Goal: Task Accomplishment & Management: Manage account settings

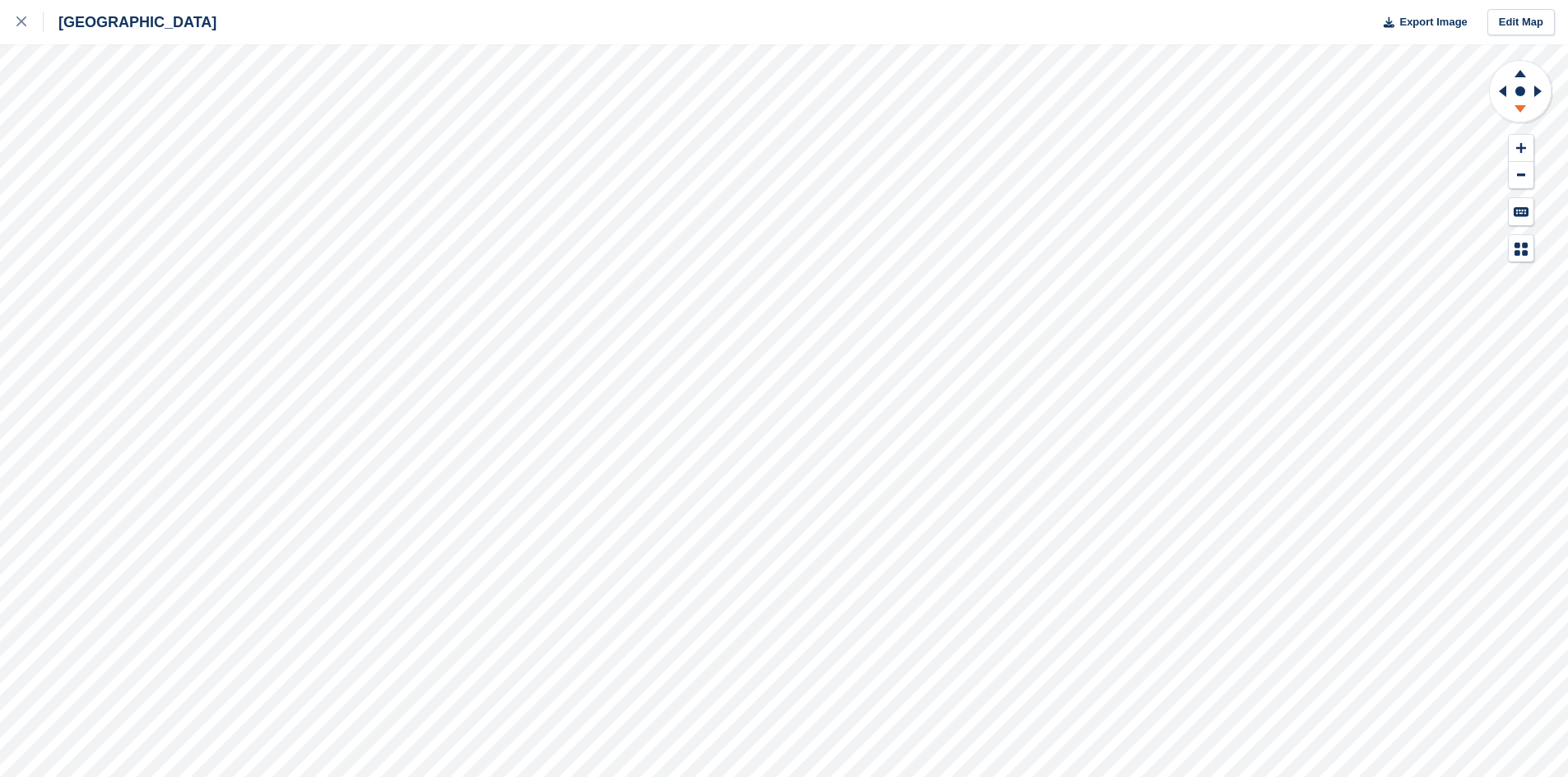
click at [1514, 111] on icon at bounding box center [1520, 112] width 43 height 21
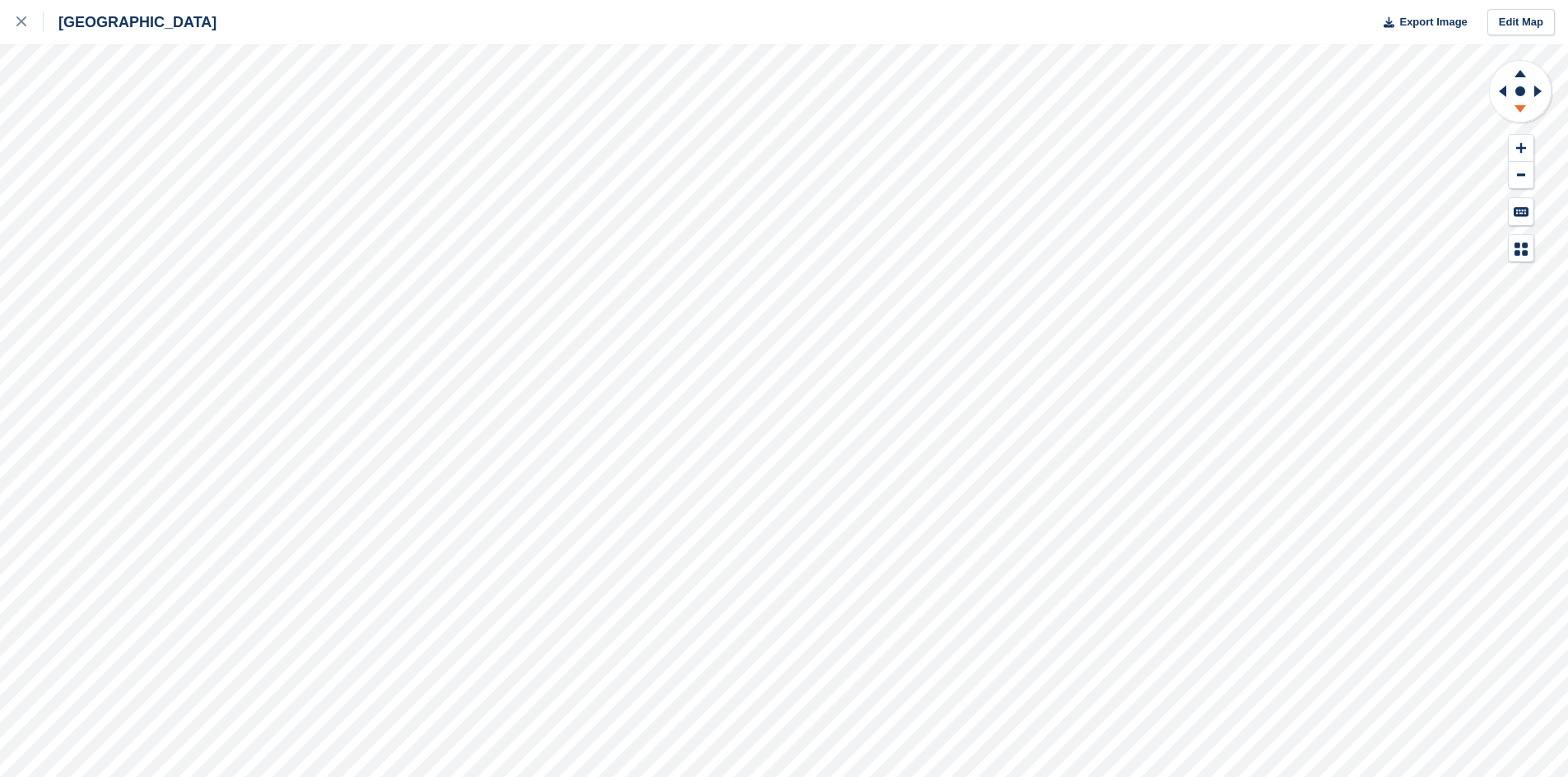
click at [1514, 111] on icon at bounding box center [1520, 112] width 43 height 21
drag, startPoint x: 1514, startPoint y: 111, endPoint x: 1489, endPoint y: 116, distance: 25.5
click at [1509, 111] on icon at bounding box center [1520, 112] width 43 height 21
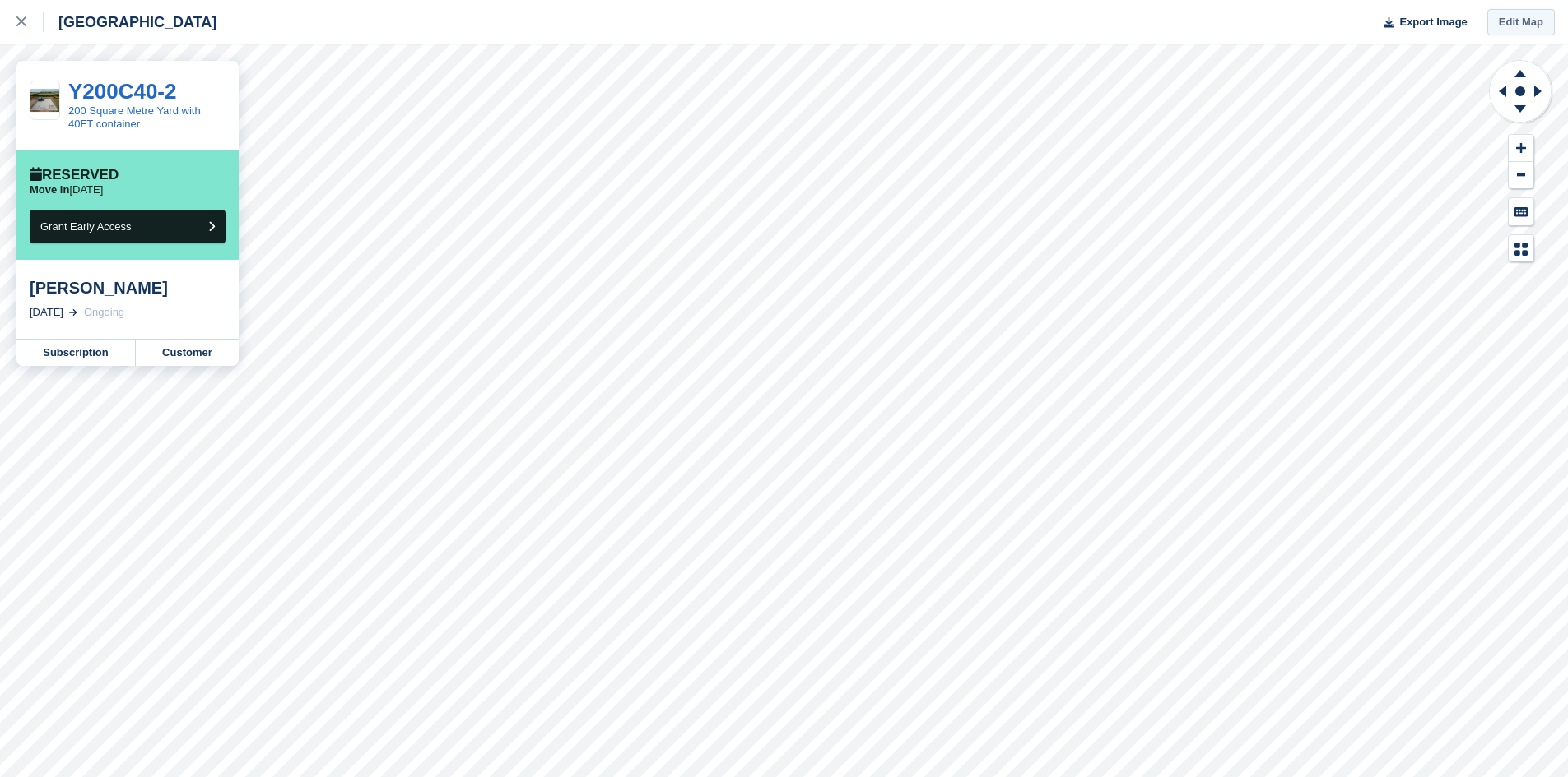
click at [1515, 24] on link "Edit Map" at bounding box center [1521, 22] width 67 height 27
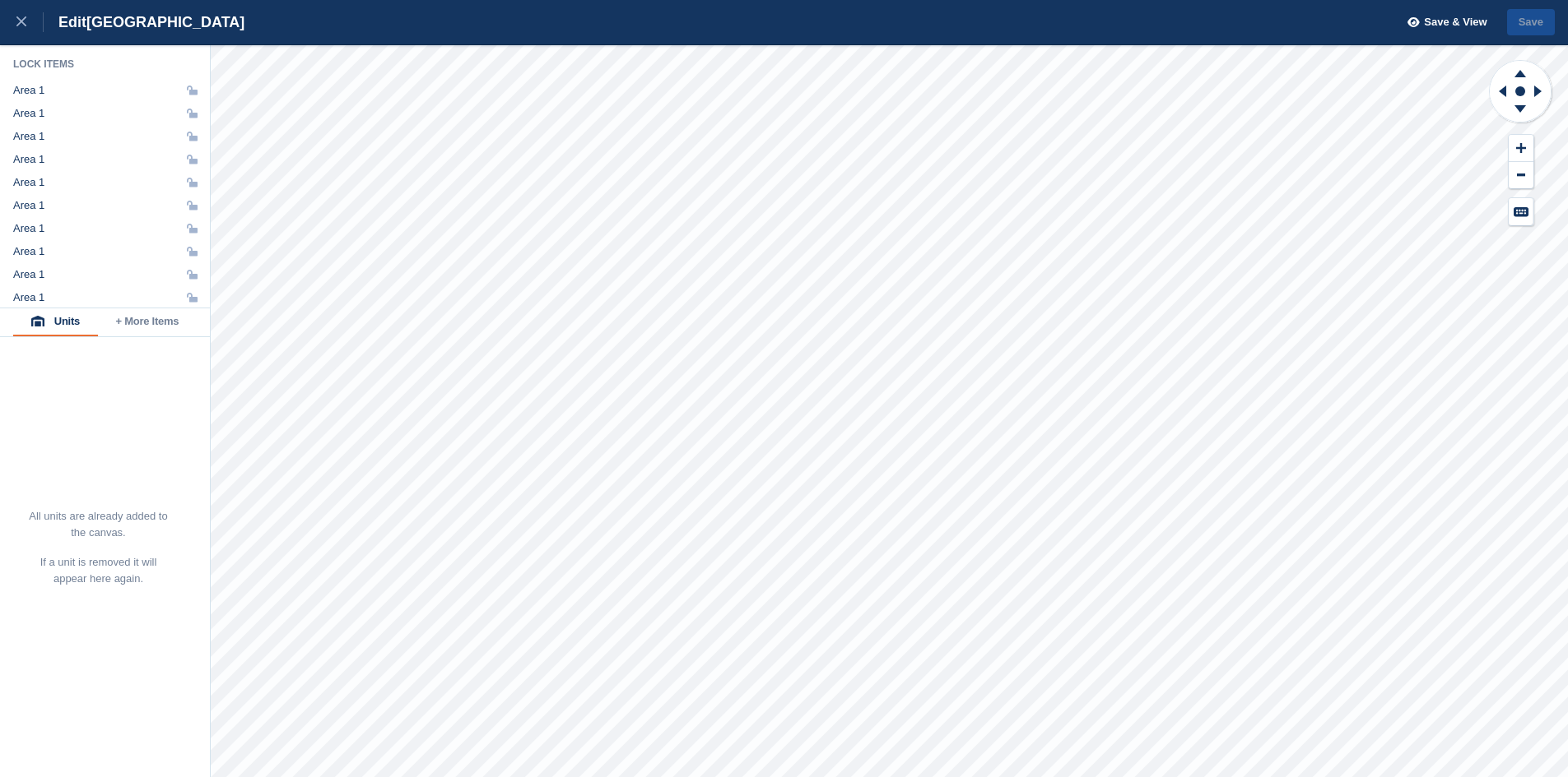
click at [62, 321] on button "Units" at bounding box center [55, 323] width 85 height 28
click at [1451, 19] on span "Save & View" at bounding box center [1454, 22] width 62 height 17
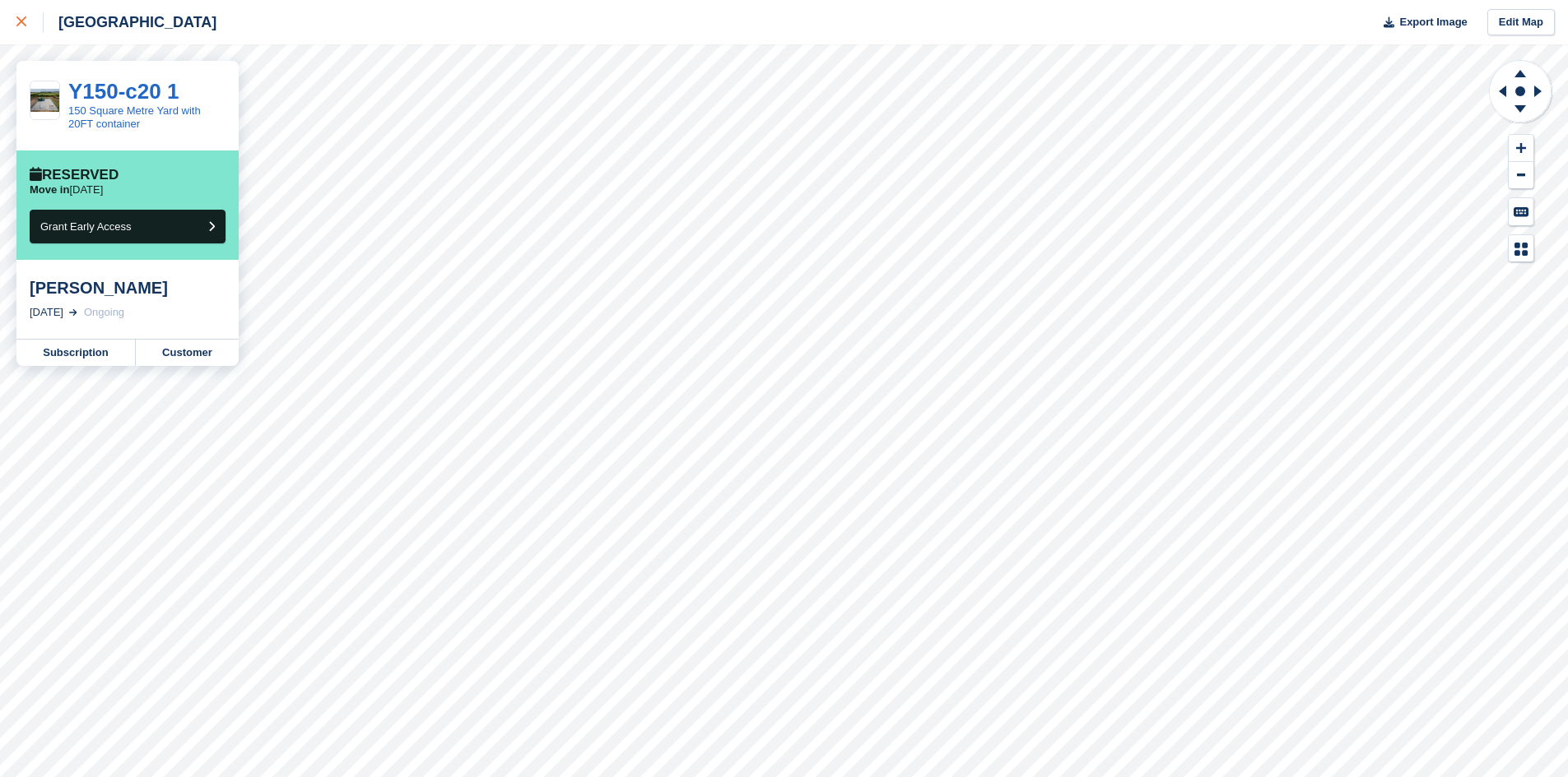
click at [21, 19] on icon at bounding box center [21, 21] width 10 height 10
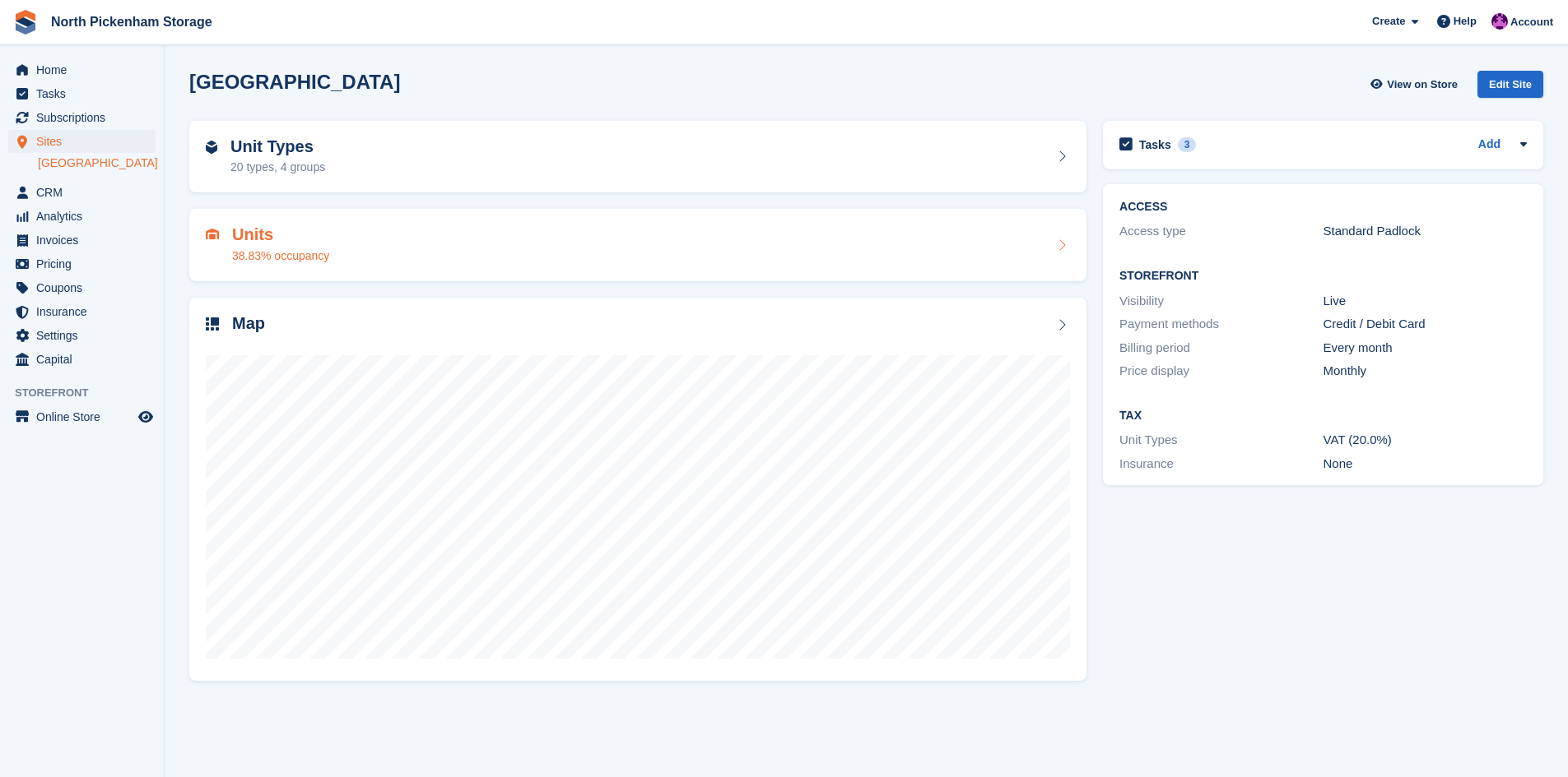
click at [247, 228] on h2 "Units" at bounding box center [280, 235] width 97 height 19
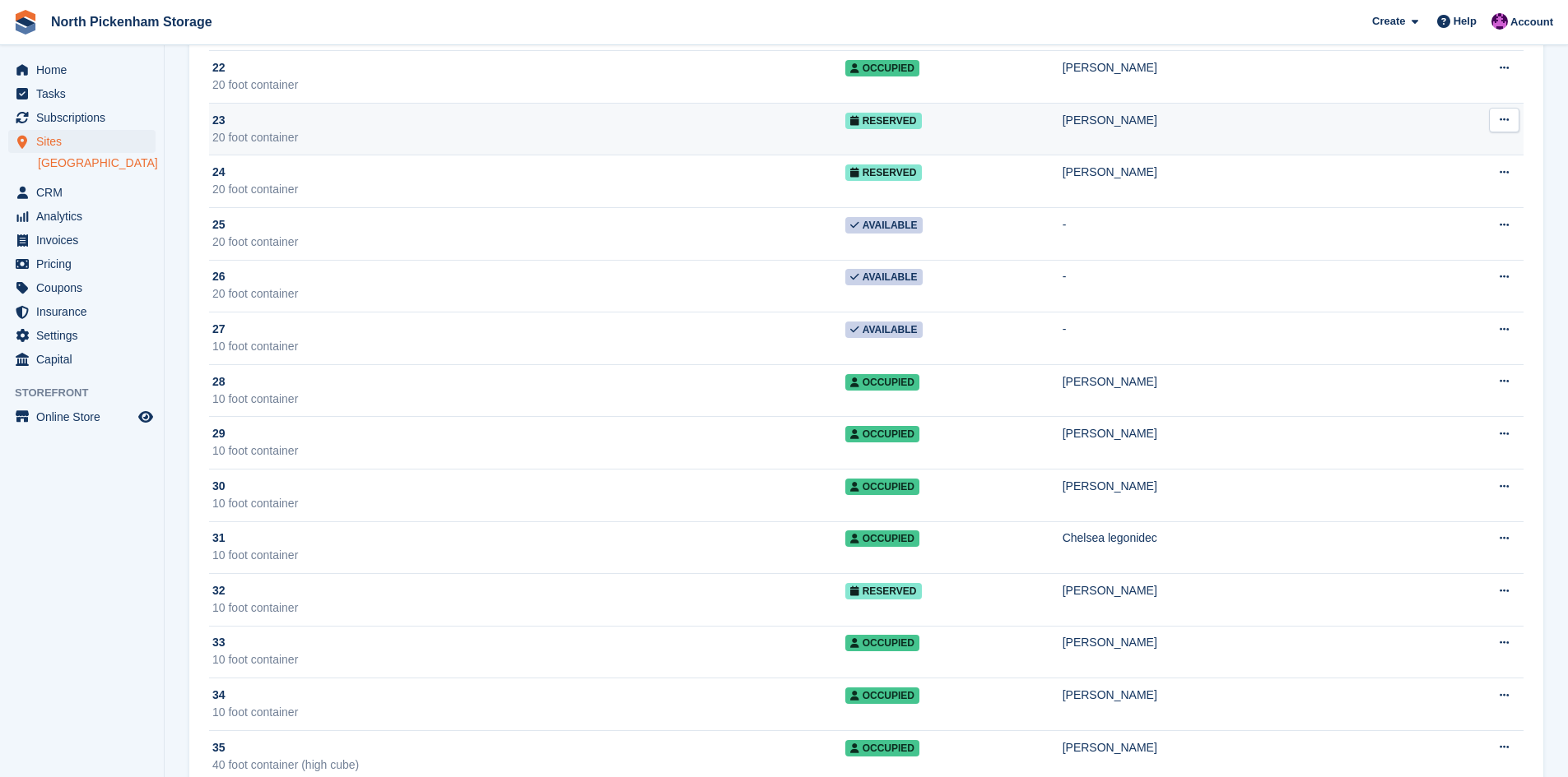
scroll to position [1604, 0]
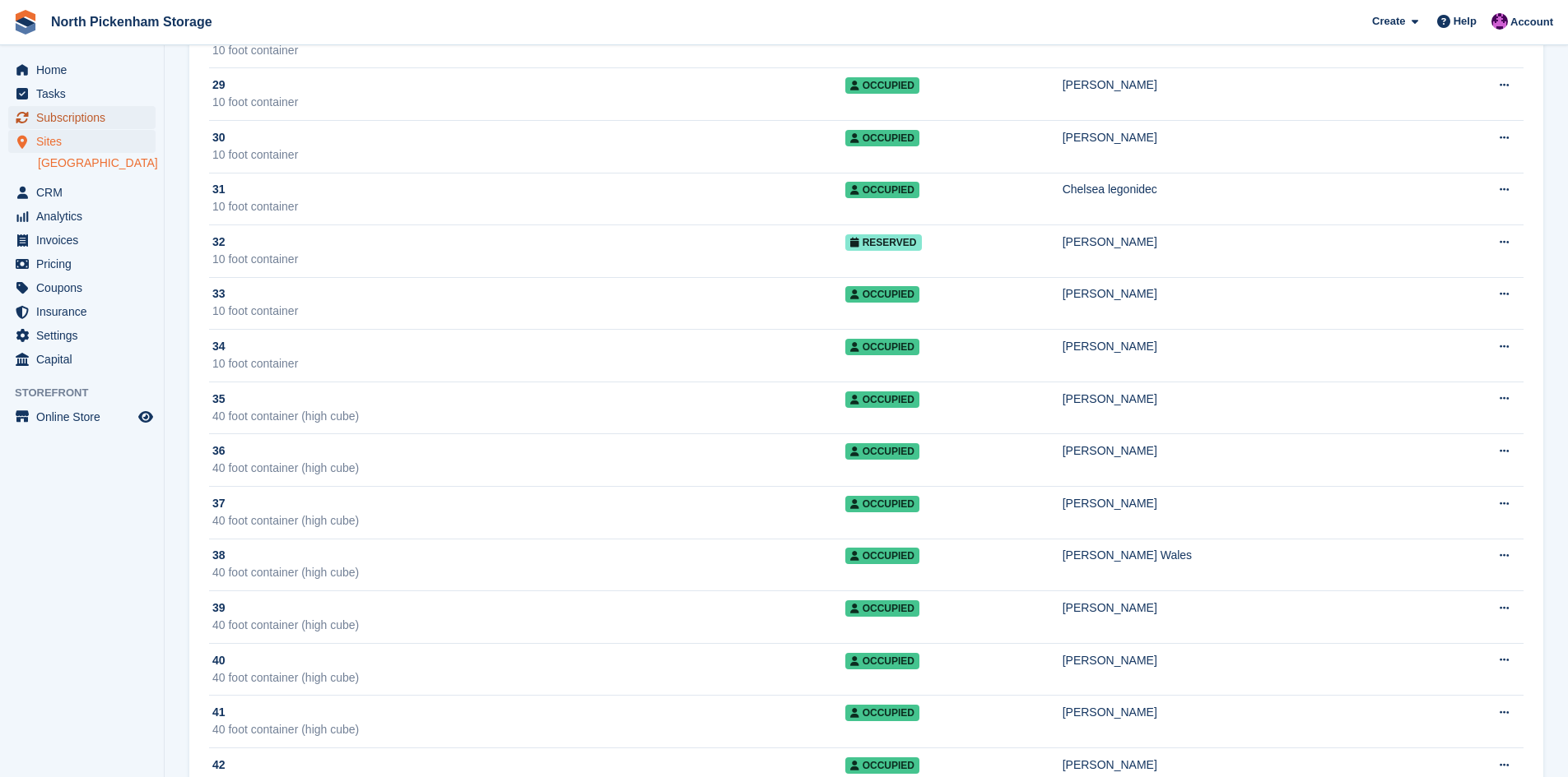
click at [57, 118] on span "Subscriptions" at bounding box center [85, 117] width 99 height 23
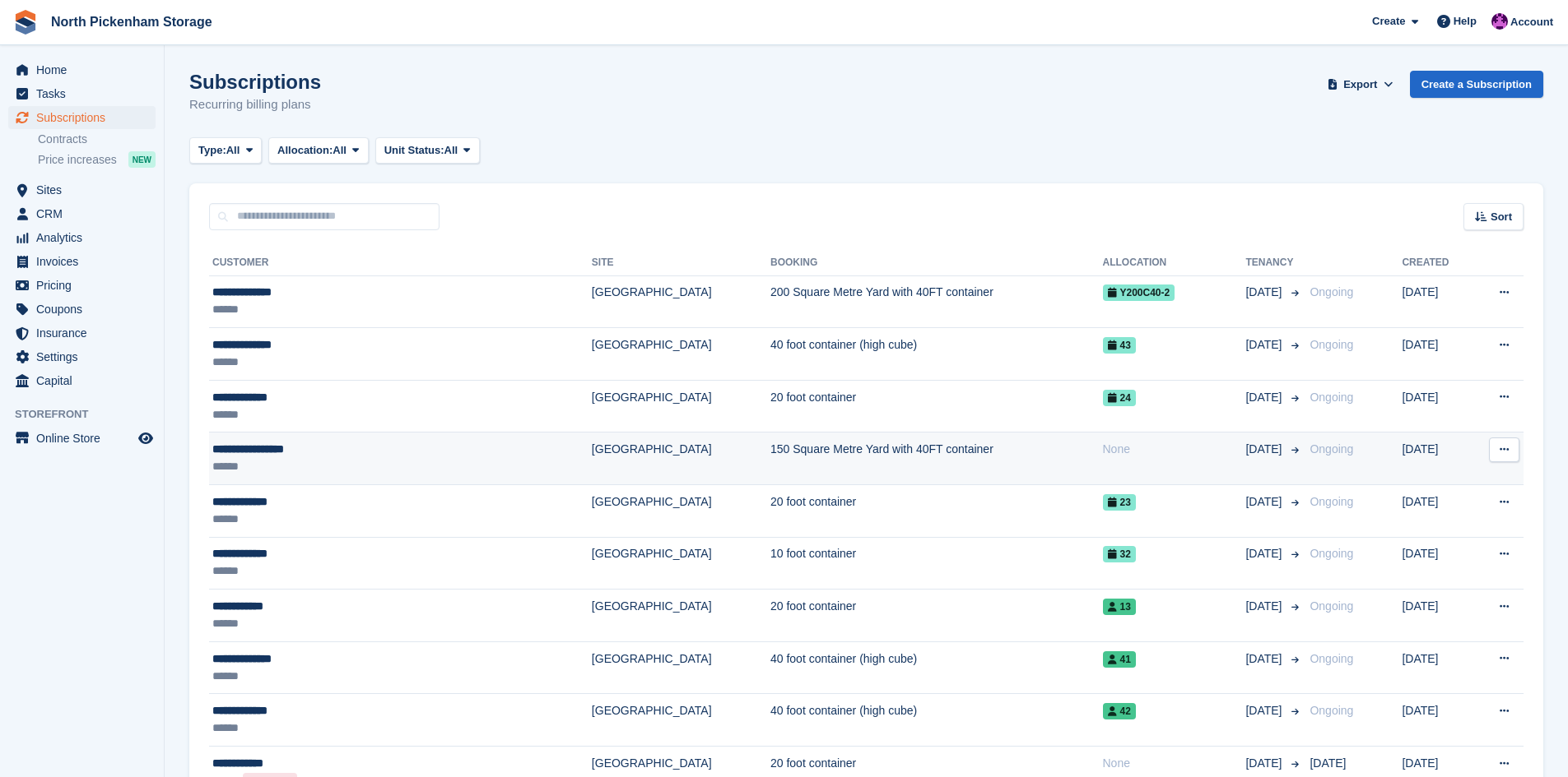
click at [317, 456] on div "**********" at bounding box center [340, 450] width 254 height 18
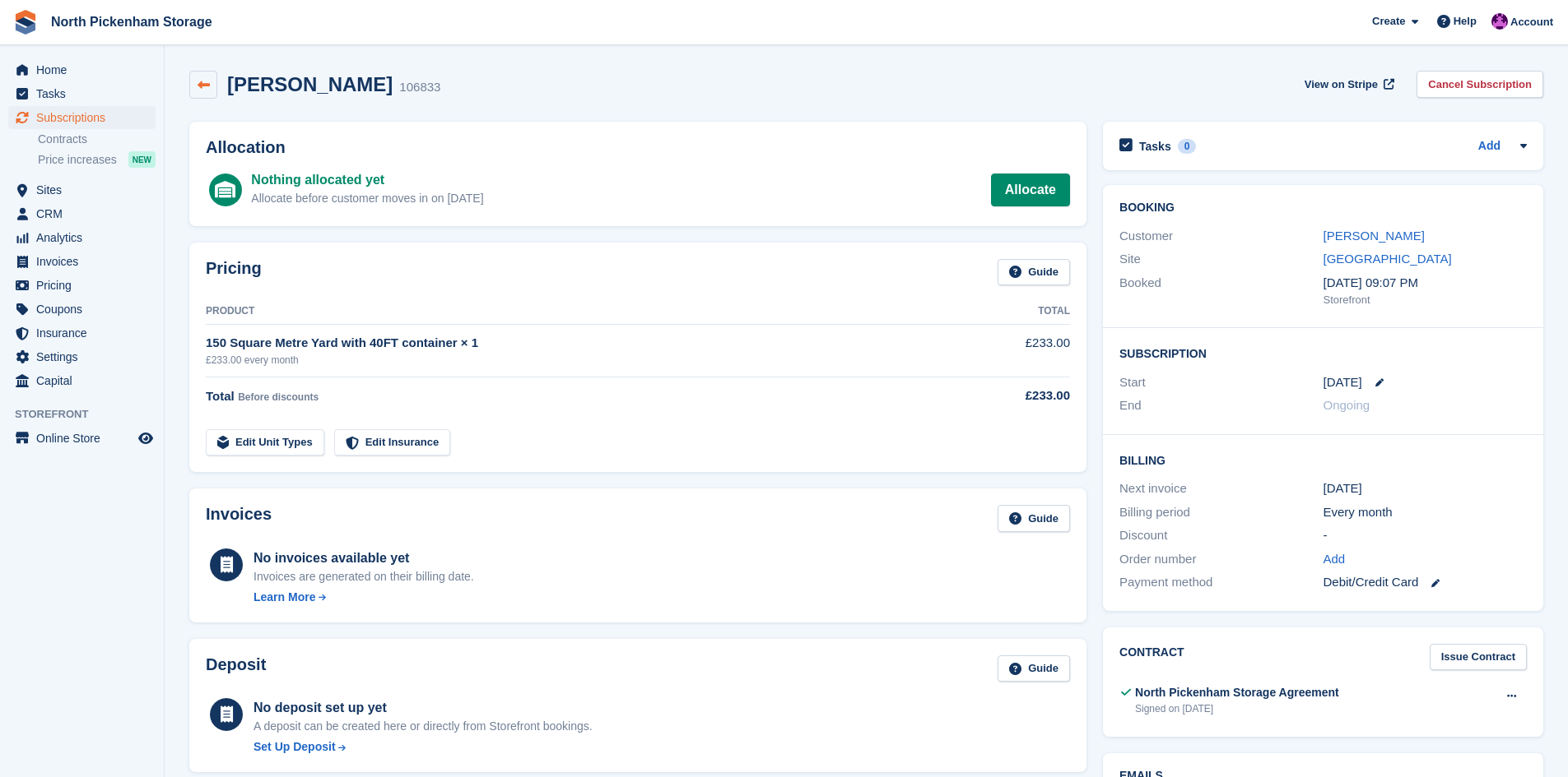
click at [209, 84] on icon at bounding box center [204, 85] width 12 height 12
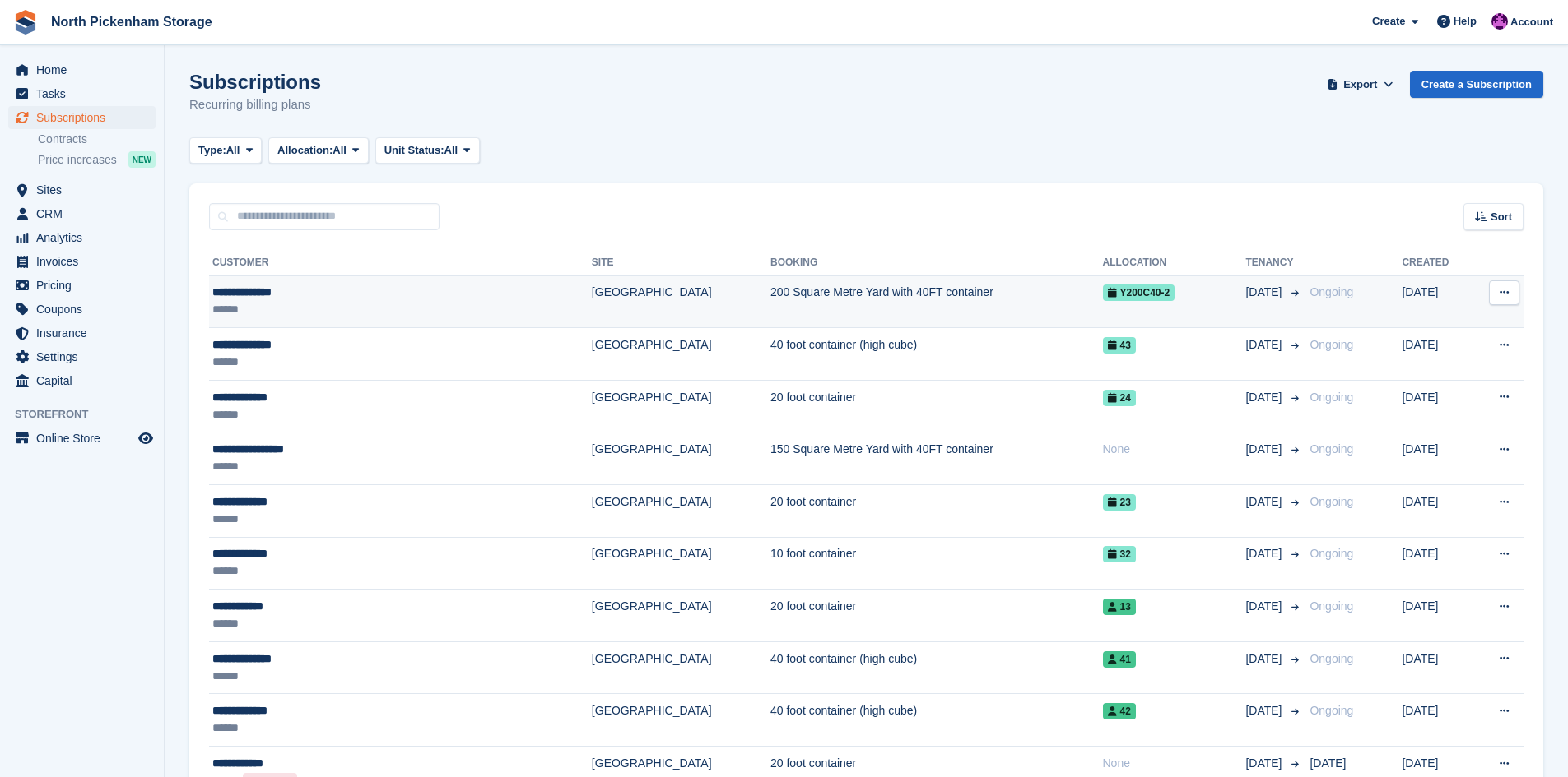
click at [770, 291] on td "200 Square Metre Yard with 40FT container" at bounding box center [937, 302] width 333 height 52
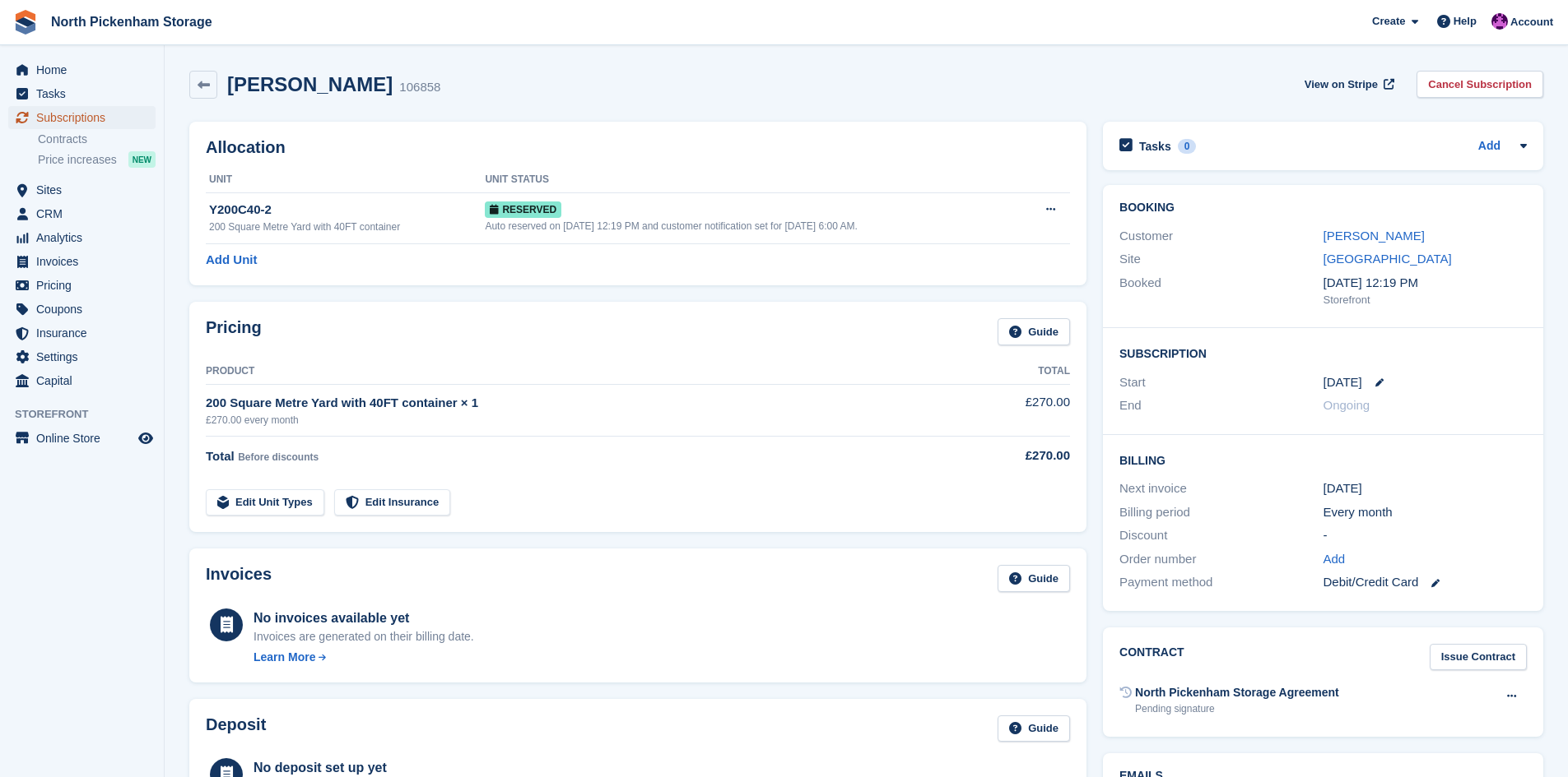
click at [67, 117] on span "Subscriptions" at bounding box center [85, 117] width 99 height 23
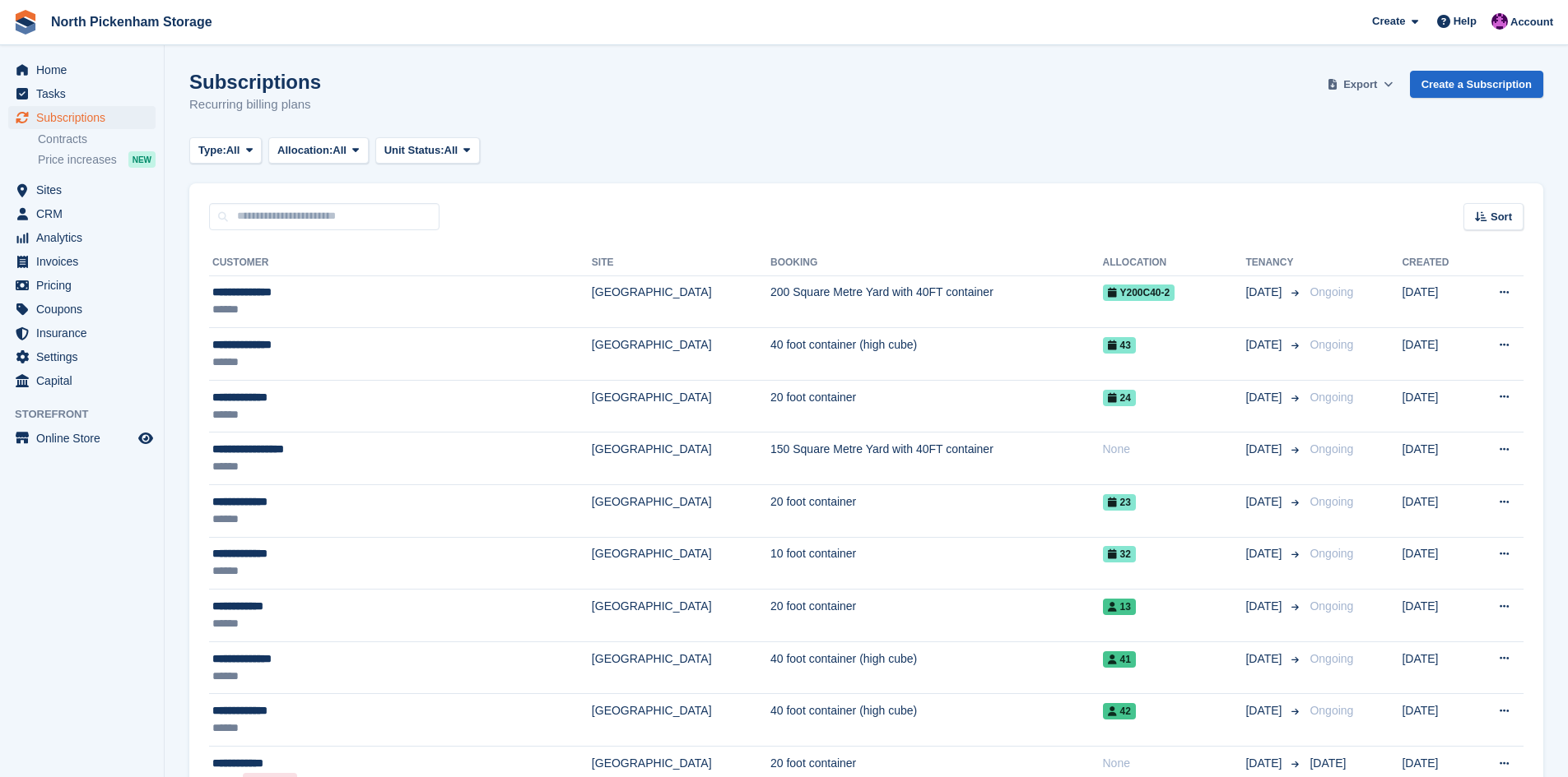
click at [1362, 88] on span "Export" at bounding box center [1360, 84] width 34 height 17
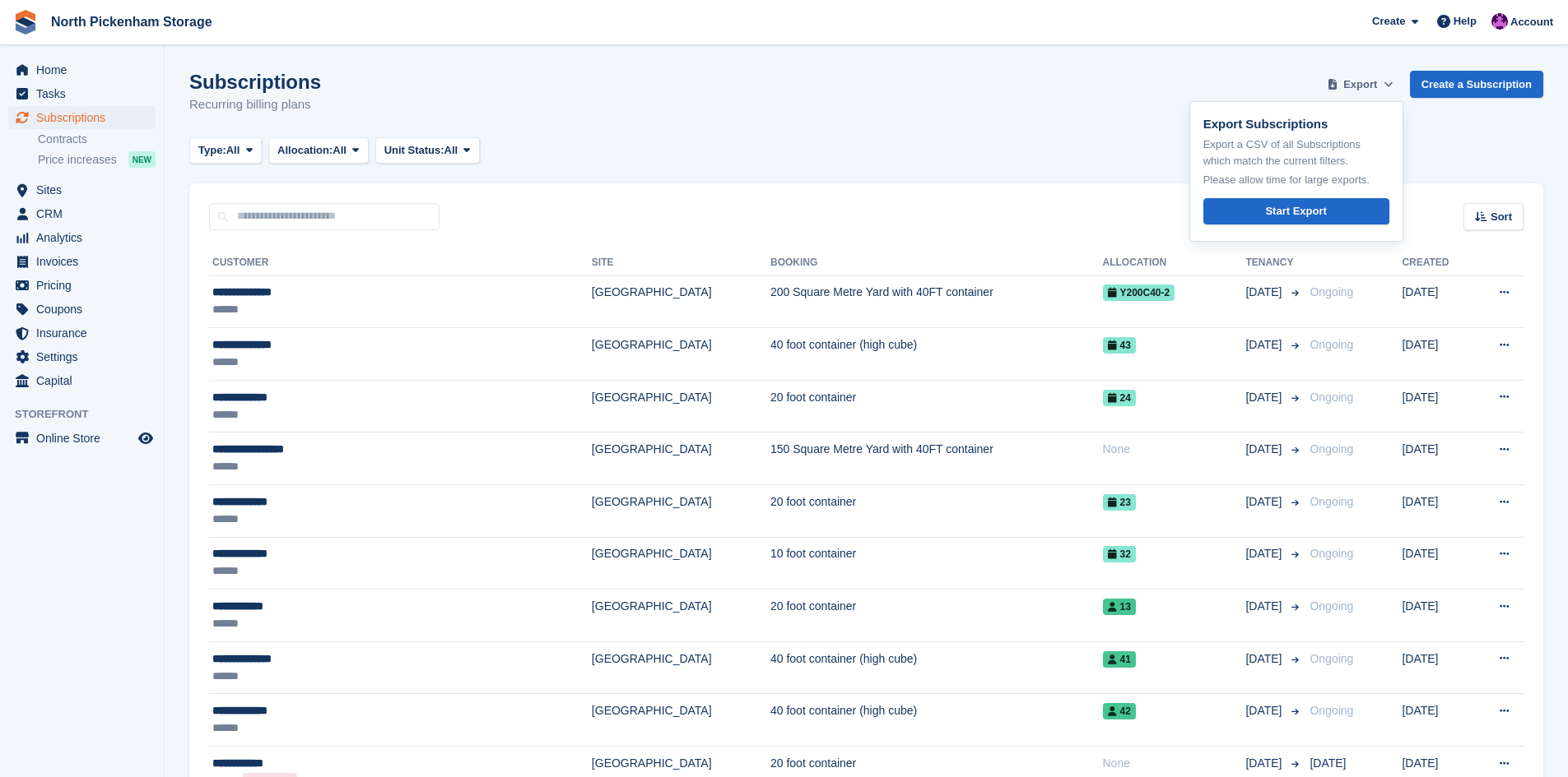
click at [1362, 87] on span "Export" at bounding box center [1360, 84] width 34 height 17
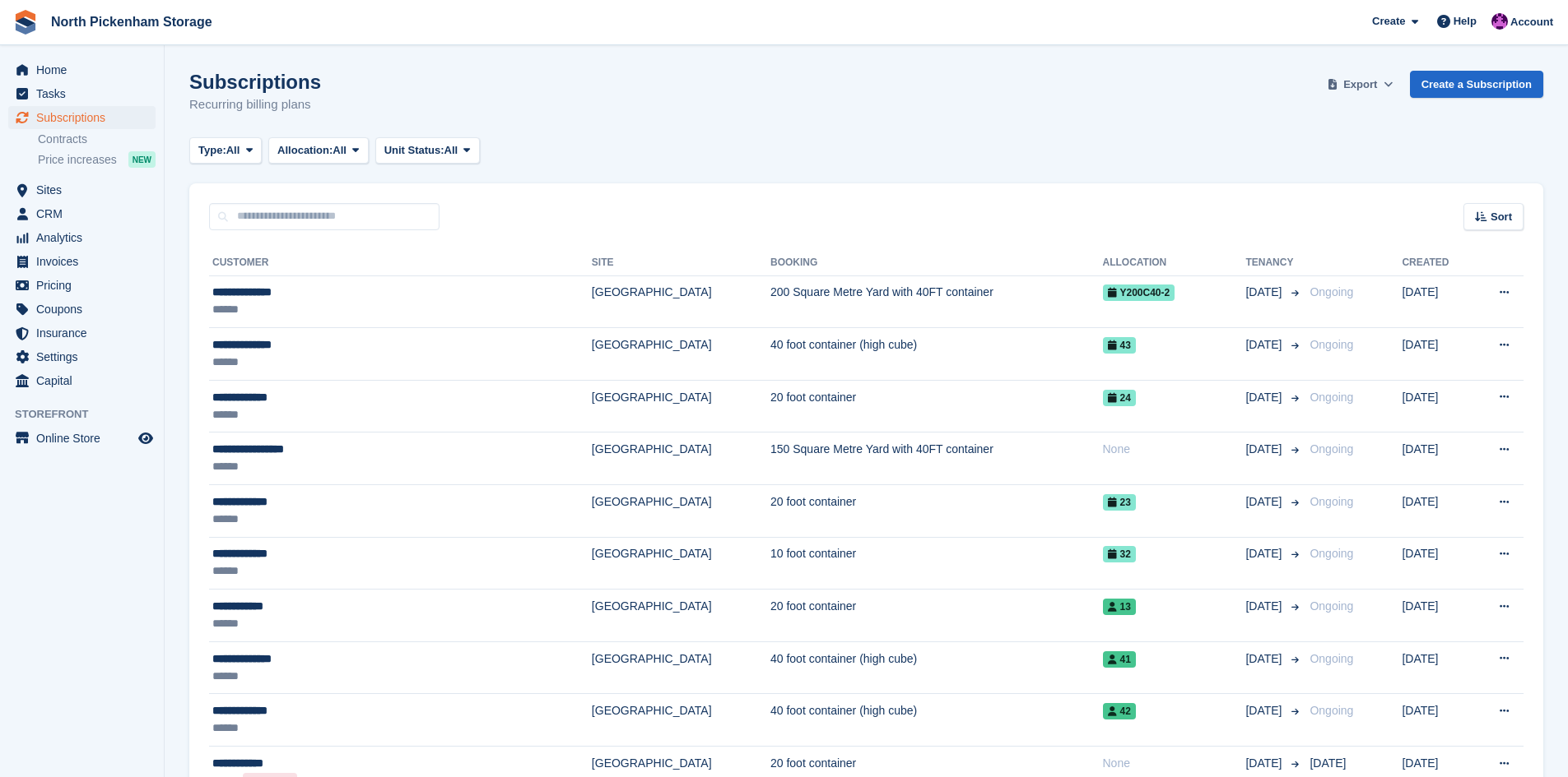
click at [1358, 88] on span "Export" at bounding box center [1360, 84] width 34 height 17
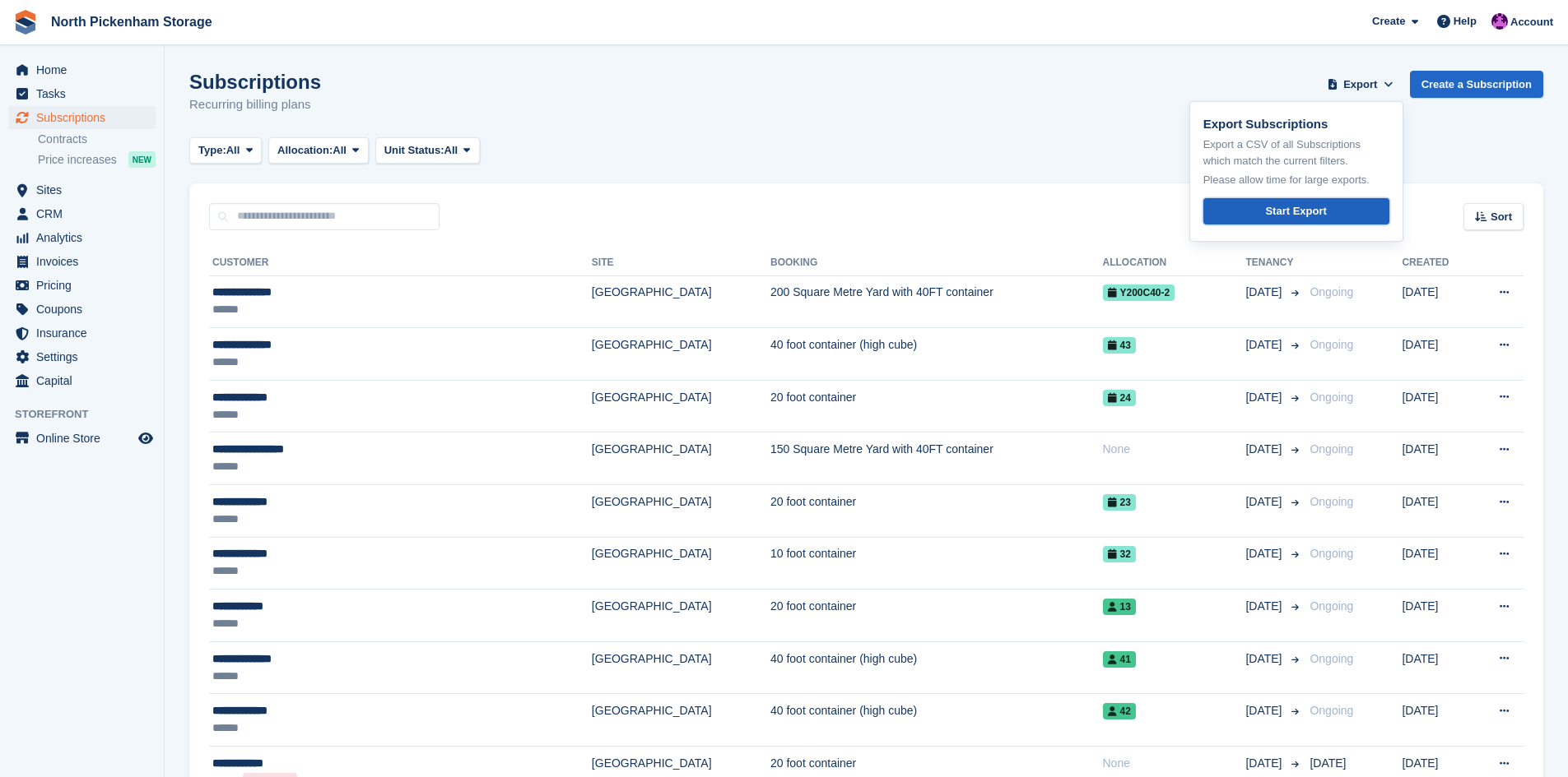
click at [1262, 213] on link "Start Export" at bounding box center [1296, 212] width 186 height 27
click at [1290, 206] on div "Start Export" at bounding box center [1296, 211] width 61 height 17
click at [55, 184] on span "Sites" at bounding box center [85, 190] width 99 height 23
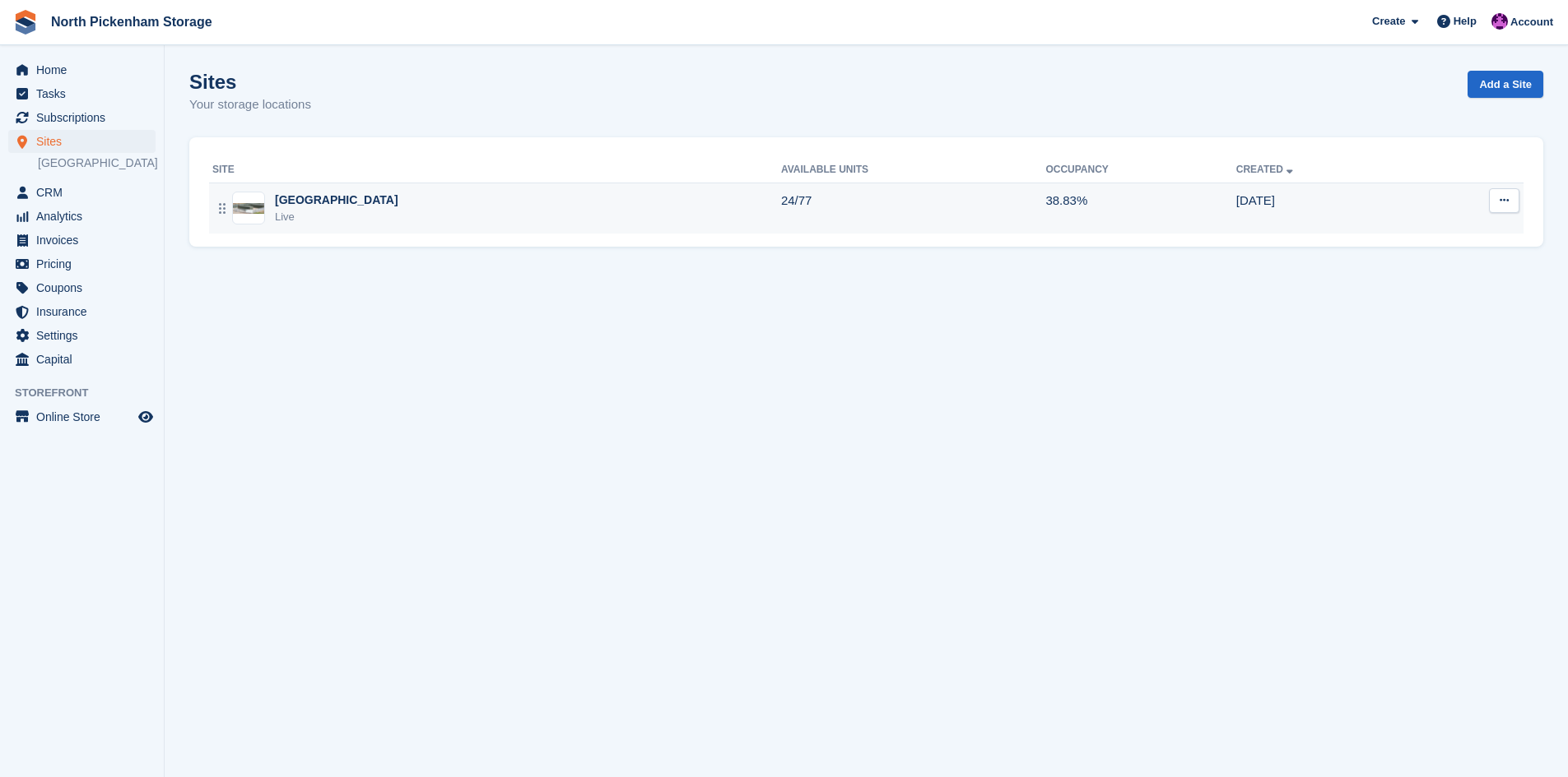
click at [361, 206] on div "[GEOGRAPHIC_DATA]" at bounding box center [336, 200] width 123 height 18
